Goal: Find specific page/section

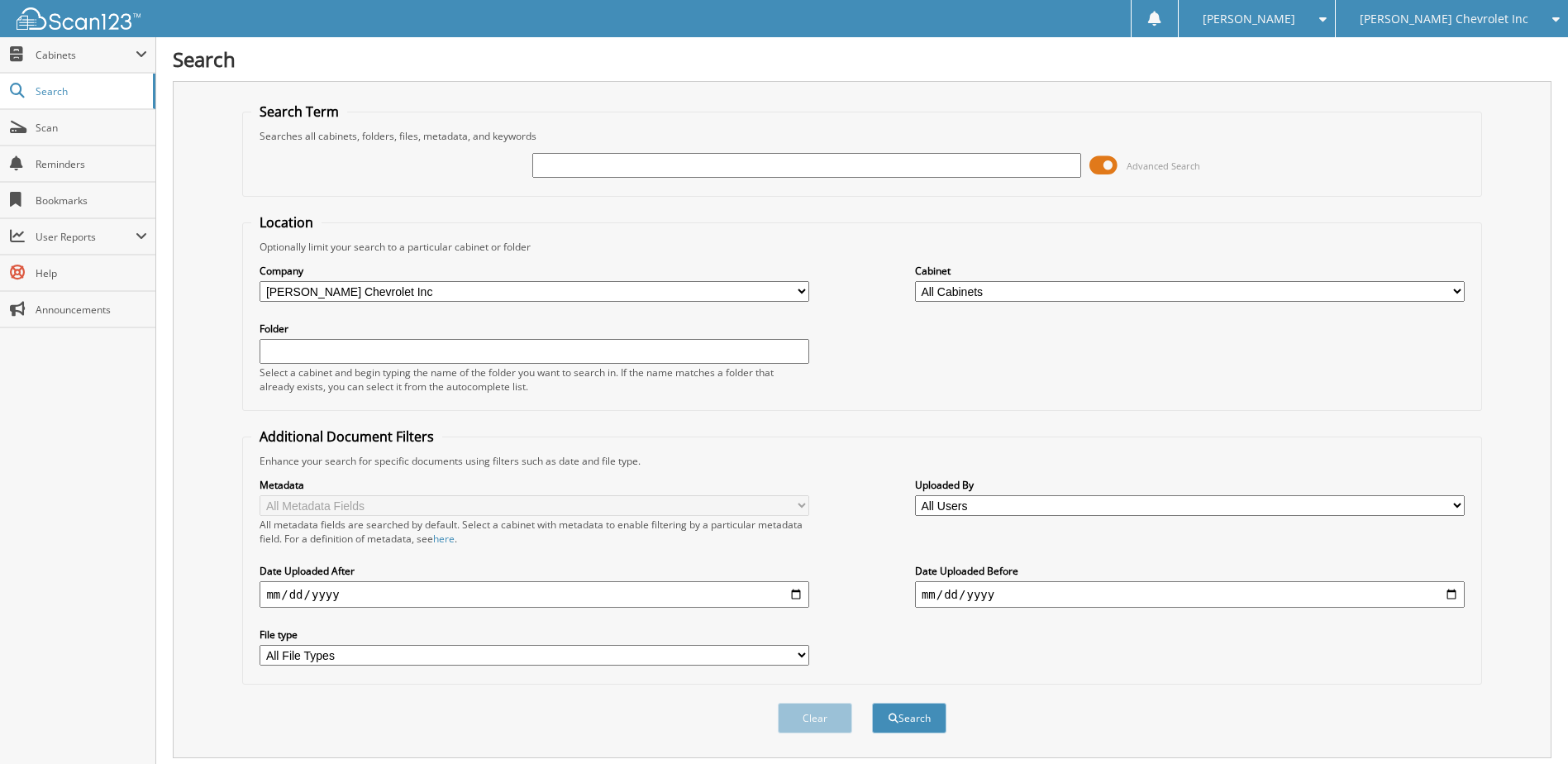
click at [735, 160] on input "text" at bounding box center [807, 164] width 550 height 24
type input "268748"
click at [872, 703] on button "Search" at bounding box center [909, 717] width 74 height 30
click at [1105, 166] on span at bounding box center [1103, 164] width 28 height 24
